Goal: Navigation & Orientation: Find specific page/section

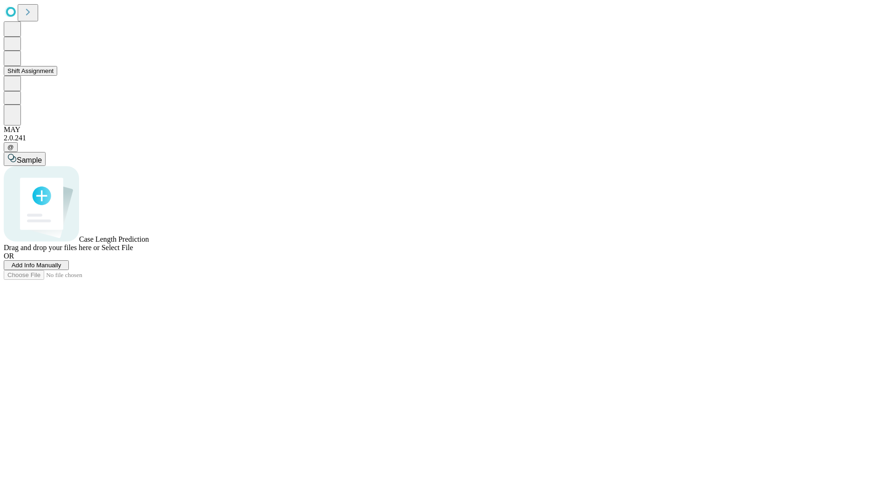
click at [57, 76] on button "Shift Assignment" at bounding box center [30, 71] width 53 height 10
